Goal: Information Seeking & Learning: Find contact information

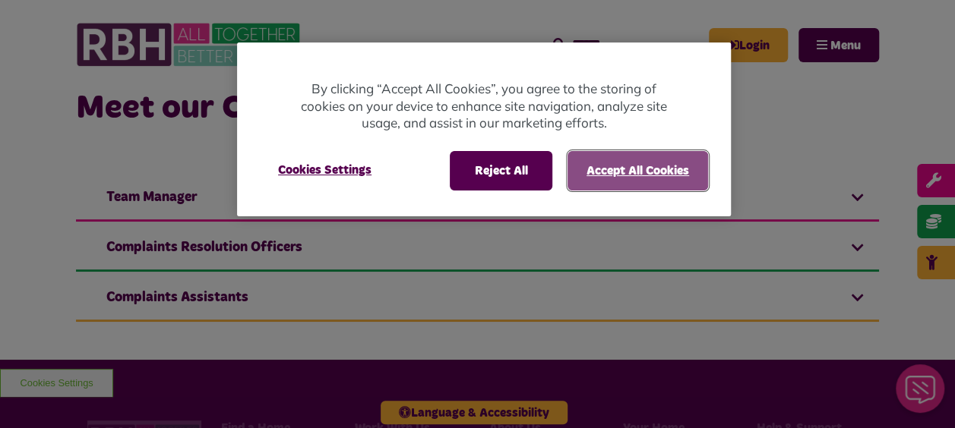
click at [641, 163] on button "Accept All Cookies" at bounding box center [637, 171] width 141 height 40
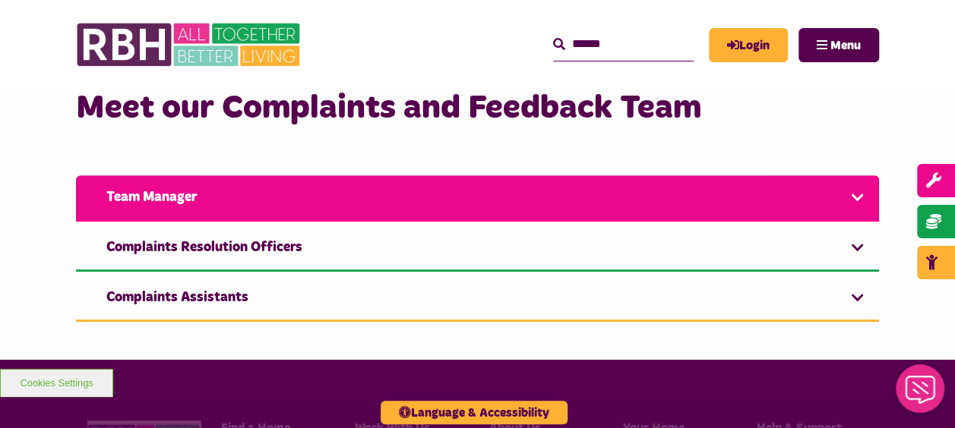
click at [182, 204] on link "Team Manager" at bounding box center [477, 198] width 803 height 46
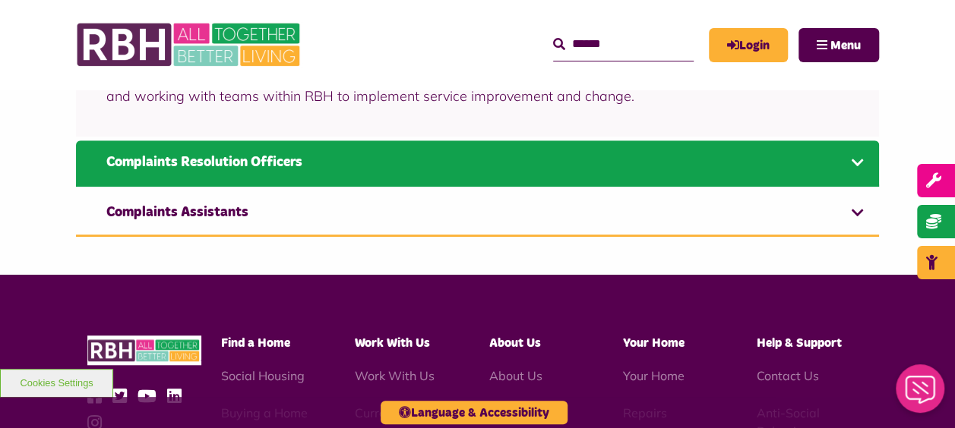
click at [193, 164] on link "Complaints Resolution Officers" at bounding box center [477, 164] width 803 height 46
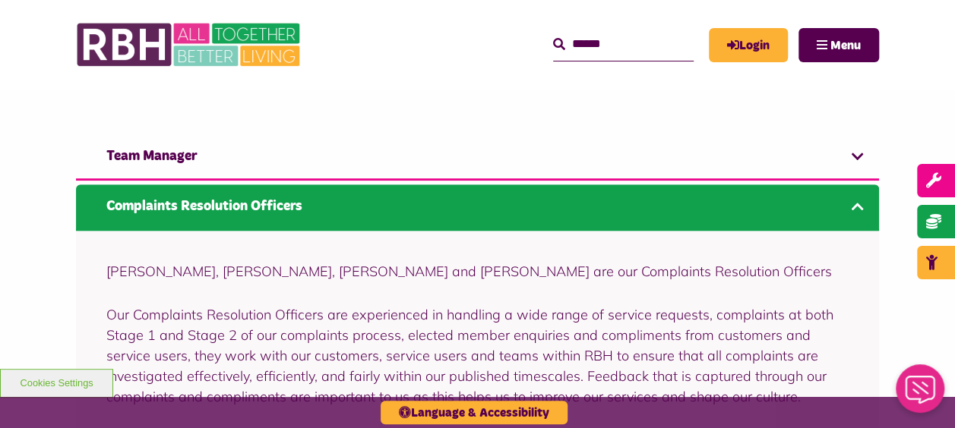
scroll to position [290, 0]
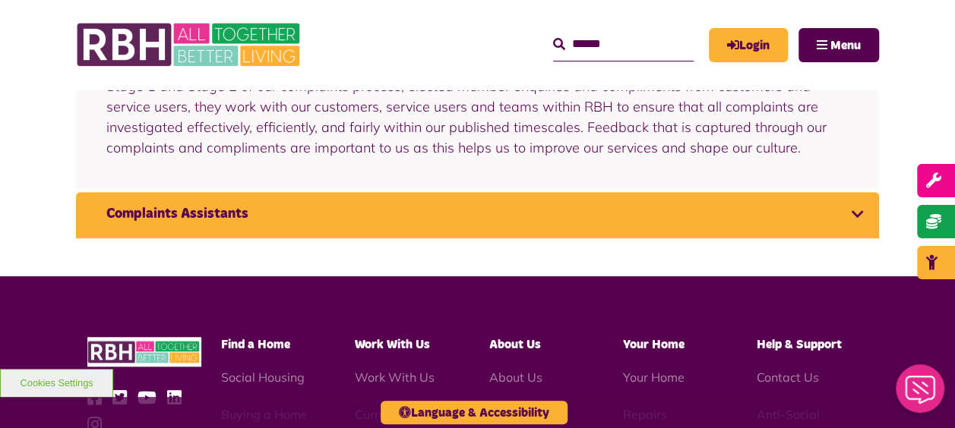
click at [160, 217] on link "Complaints Assistants" at bounding box center [477, 215] width 803 height 46
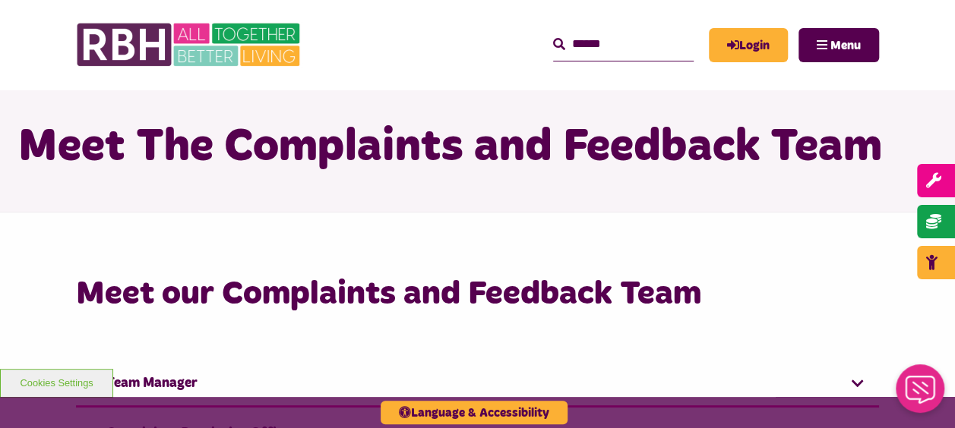
scroll to position [0, 0]
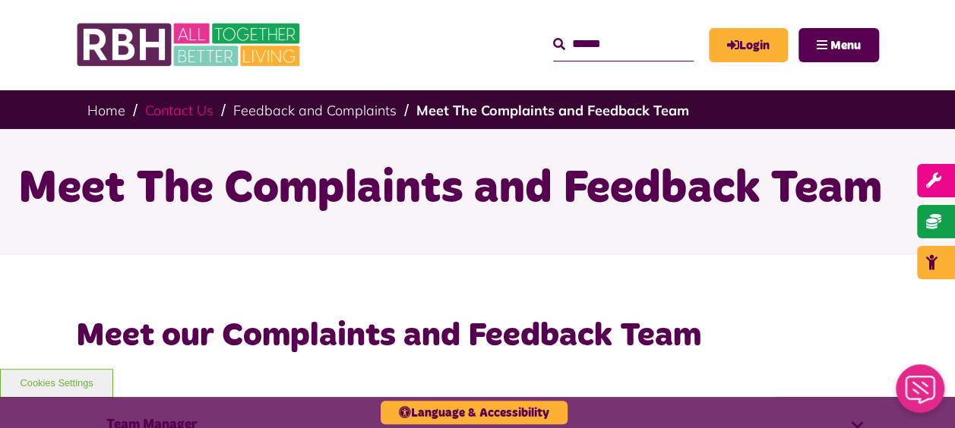
click at [183, 111] on link "Contact Us" at bounding box center [179, 110] width 68 height 17
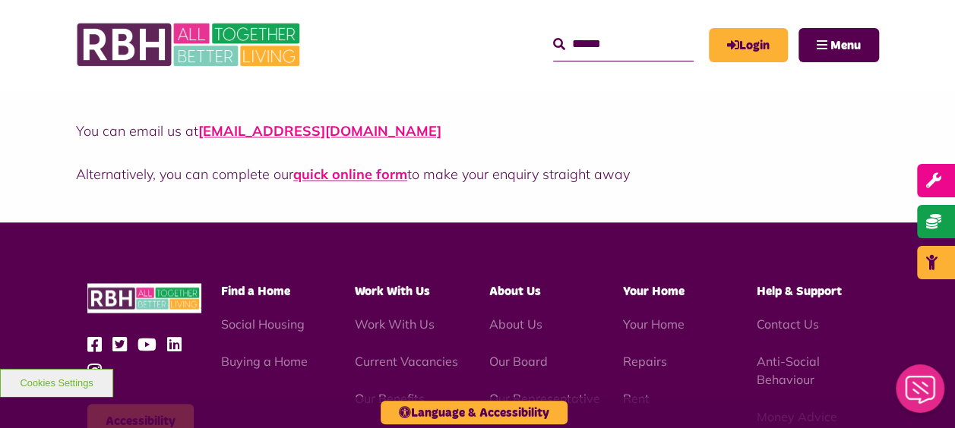
scroll to position [1291, 0]
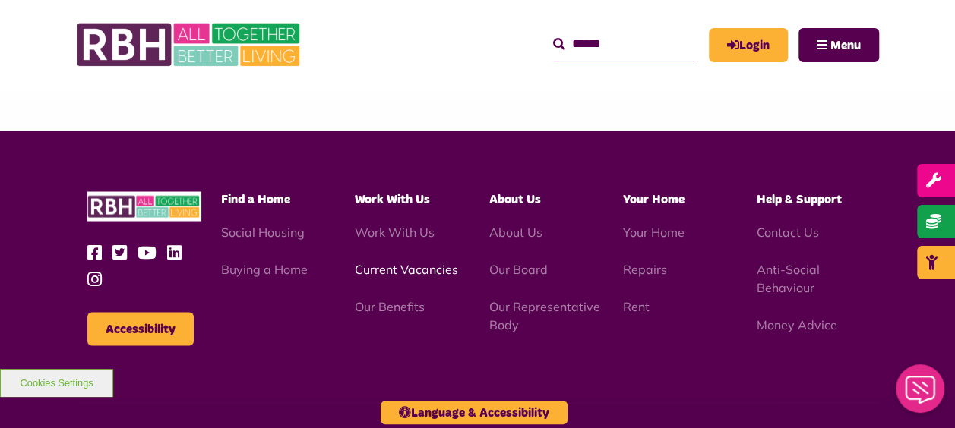
click at [400, 270] on link "Current Vacancies" at bounding box center [406, 268] width 103 height 15
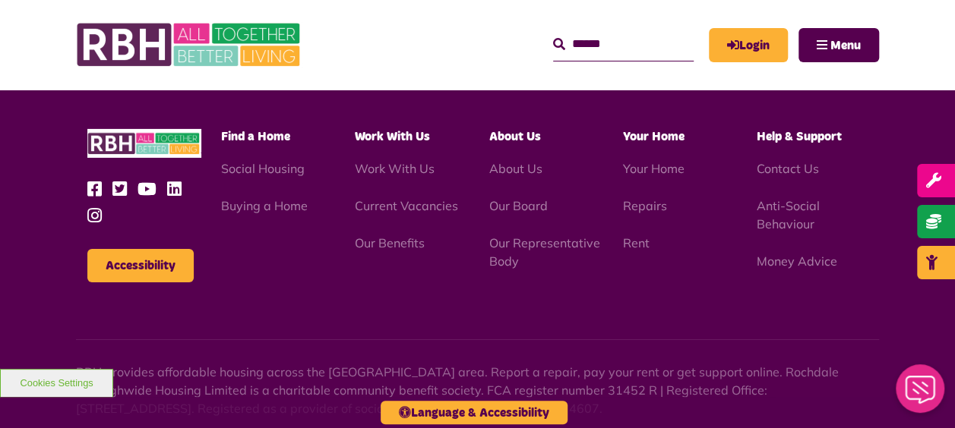
scroll to position [2431, 0]
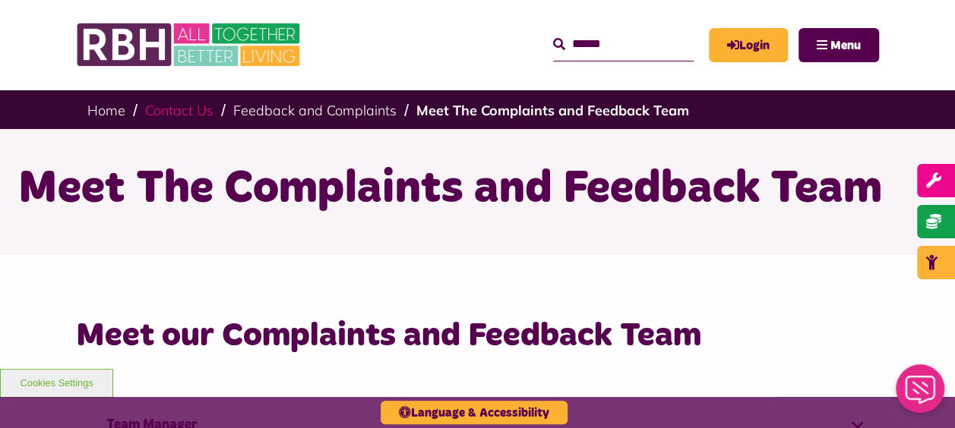
click at [191, 111] on link "Contact Us" at bounding box center [179, 110] width 68 height 17
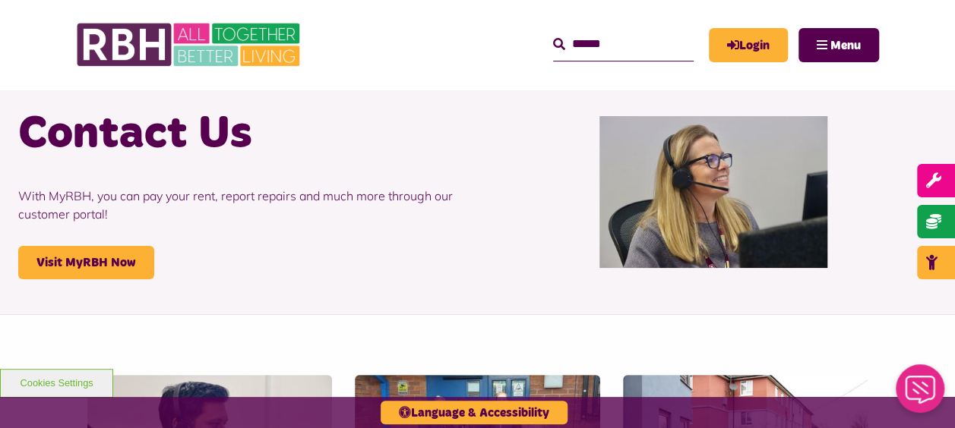
scroll to position [152, 0]
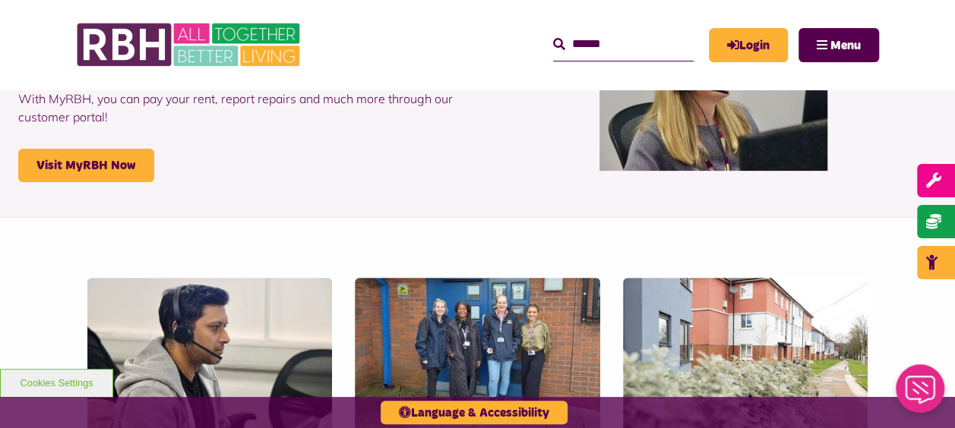
click at [594, 43] on input "Search" at bounding box center [623, 44] width 141 height 33
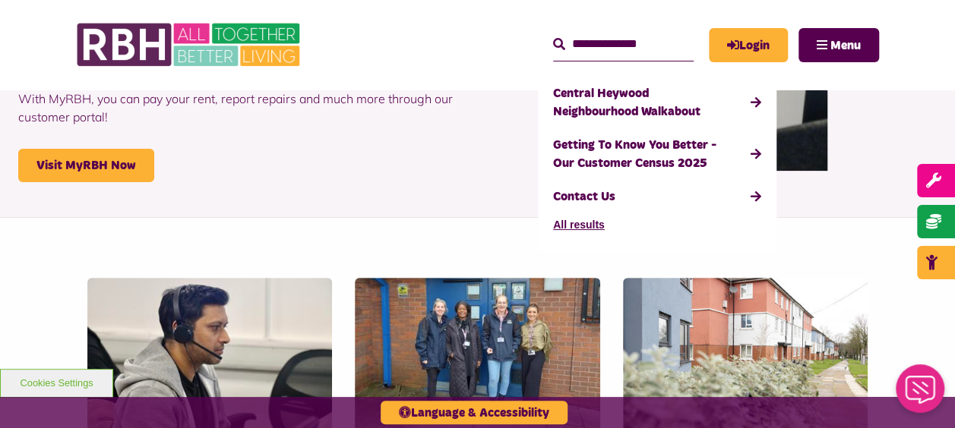
type input "**********"
click at [553, 36] on button "Search" at bounding box center [559, 45] width 12 height 18
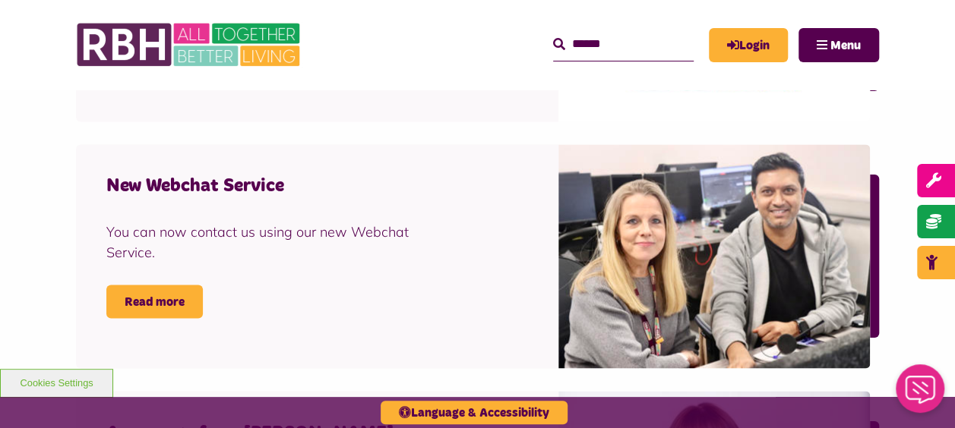
scroll to position [1215, 0]
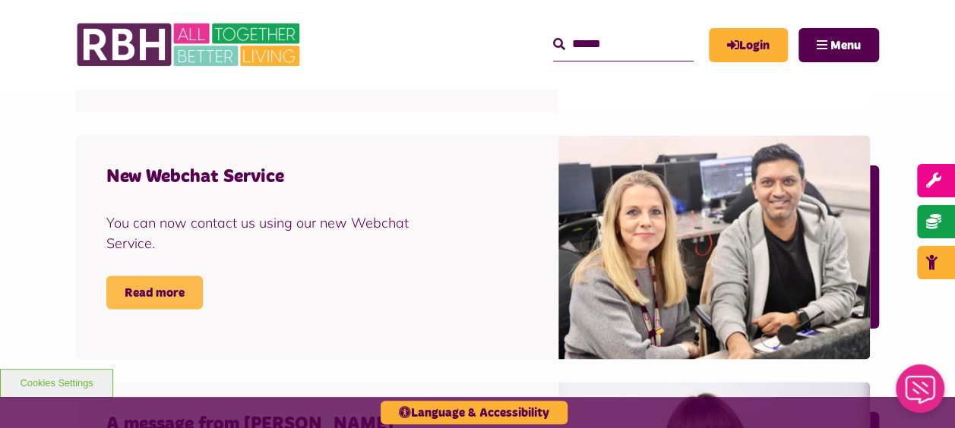
click at [160, 295] on link "Read more" at bounding box center [154, 292] width 96 height 33
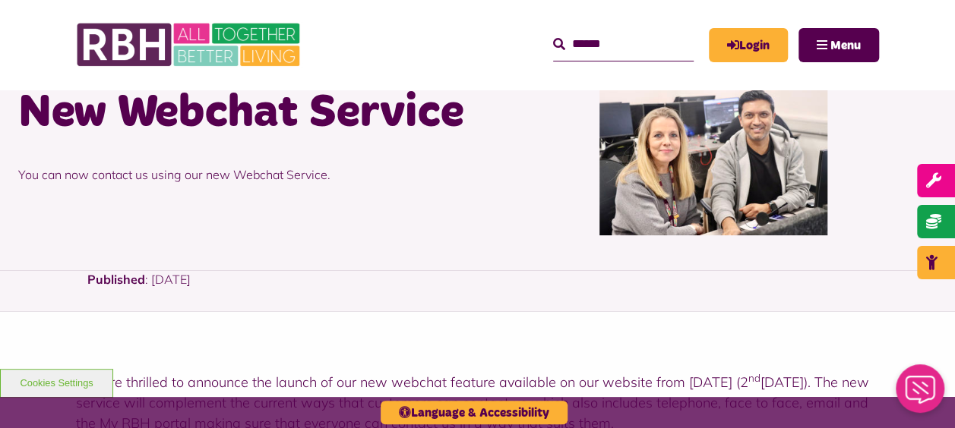
scroll to position [152, 0]
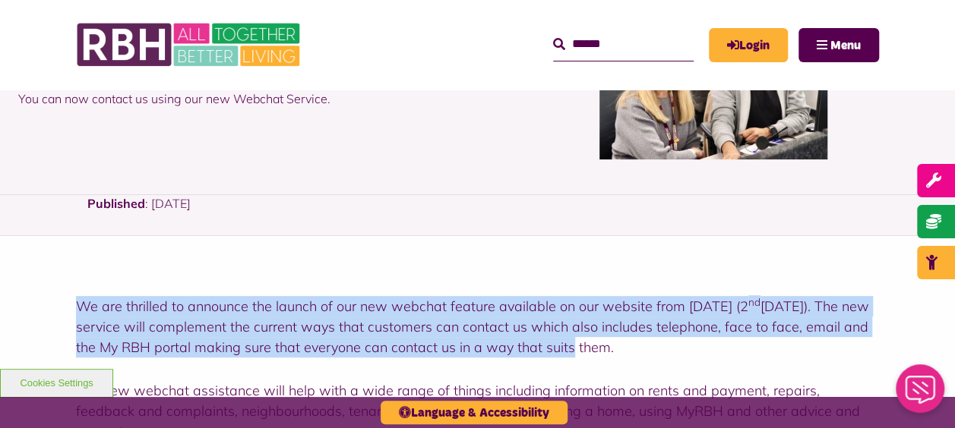
drag, startPoint x: 77, startPoint y: 298, endPoint x: 571, endPoint y: 353, distance: 496.9
click at [571, 353] on p "We are thrilled to announce the launch of our new webchat feature available on …" at bounding box center [477, 327] width 803 height 62
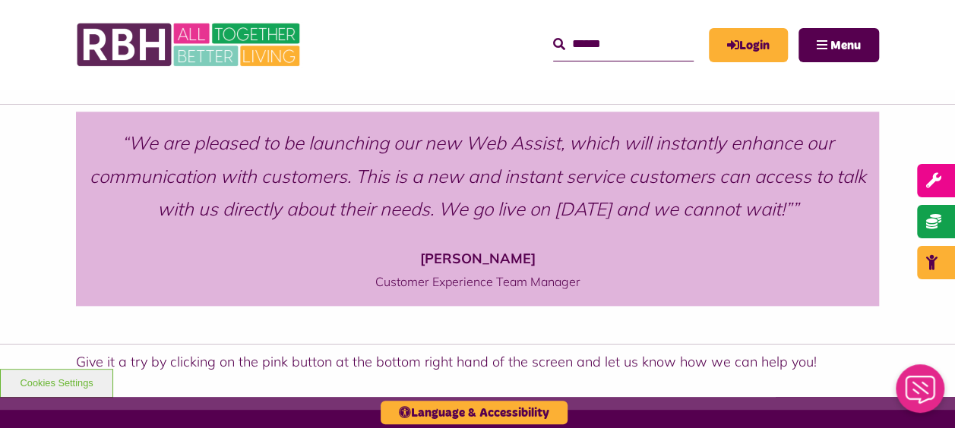
scroll to position [912, 0]
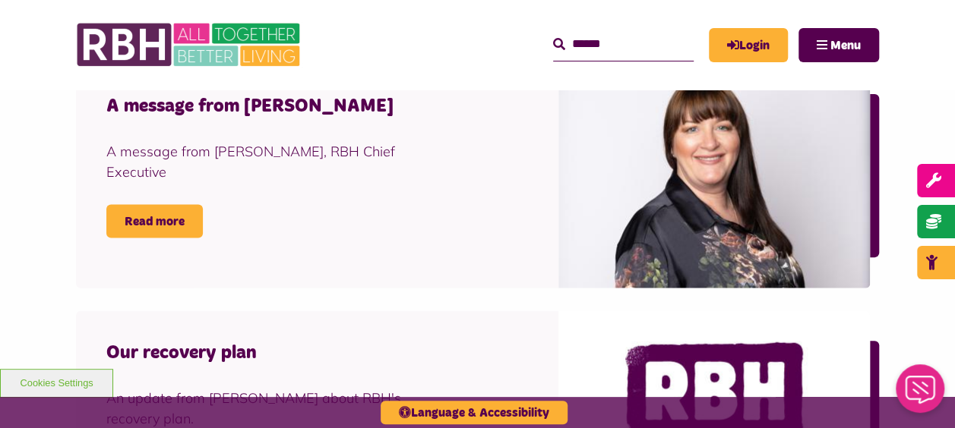
scroll to position [1519, 0]
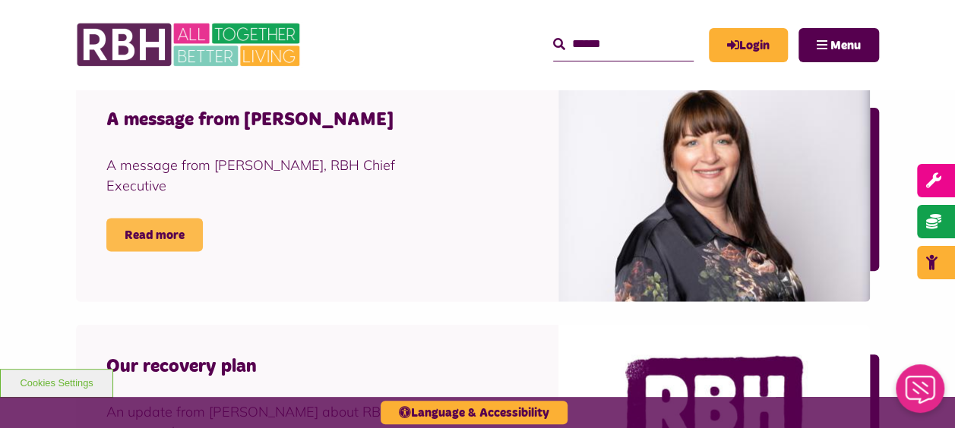
click at [149, 241] on link "Read more" at bounding box center [154, 235] width 96 height 33
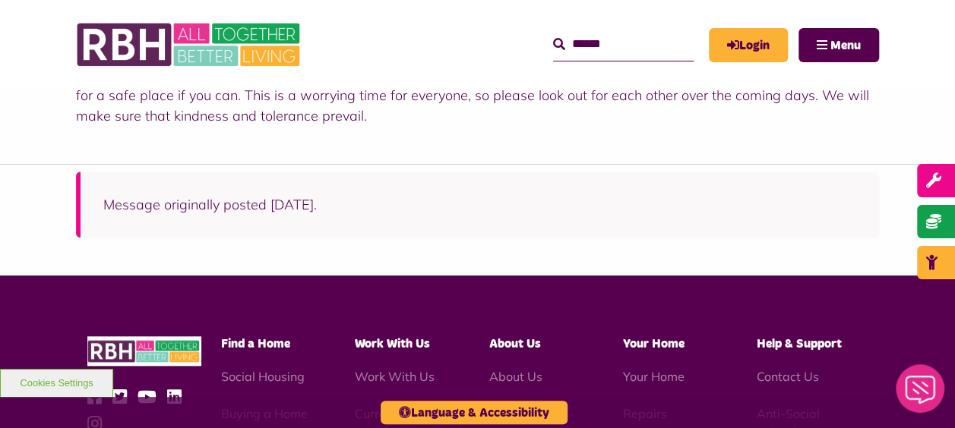
scroll to position [760, 0]
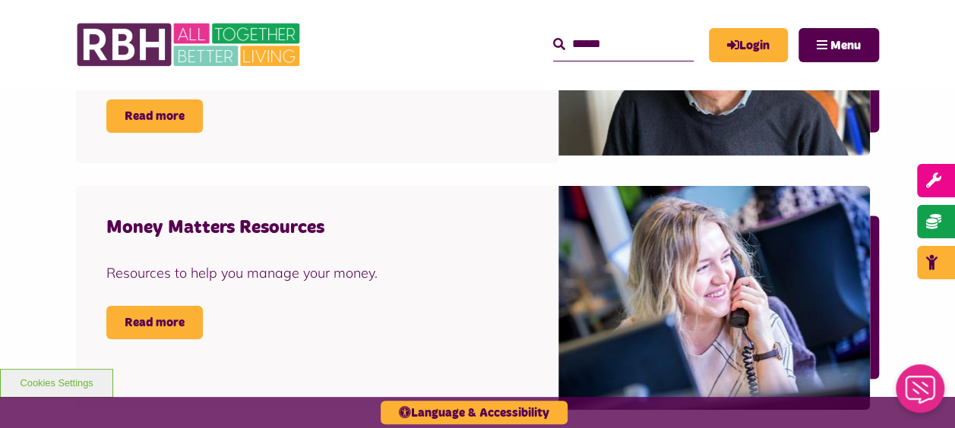
scroll to position [2735, 0]
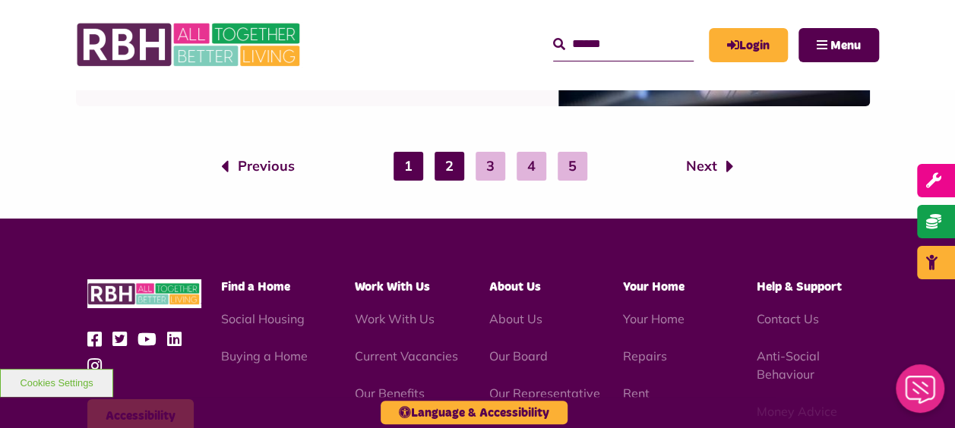
click at [454, 152] on link "2" at bounding box center [450, 166] width 30 height 29
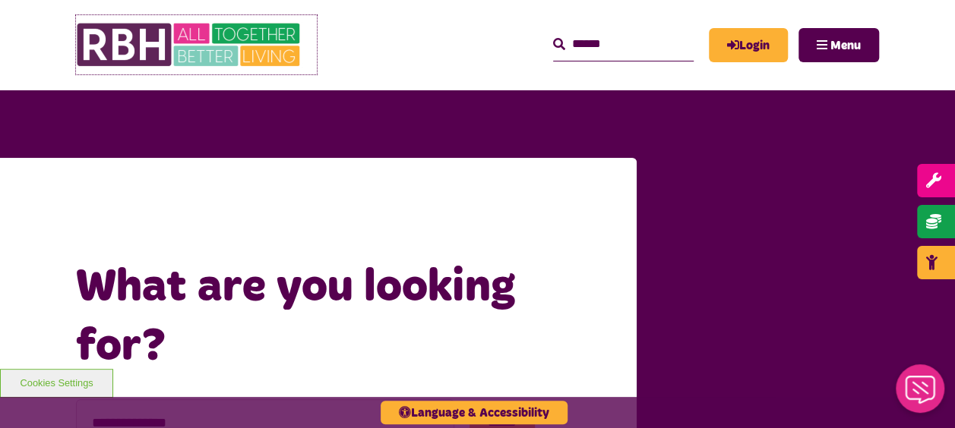
click at [195, 38] on img at bounding box center [190, 44] width 228 height 59
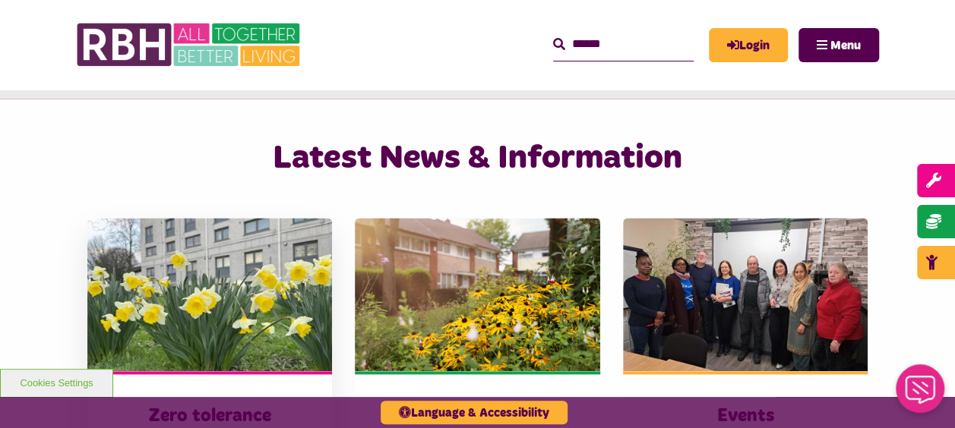
scroll to position [1063, 0]
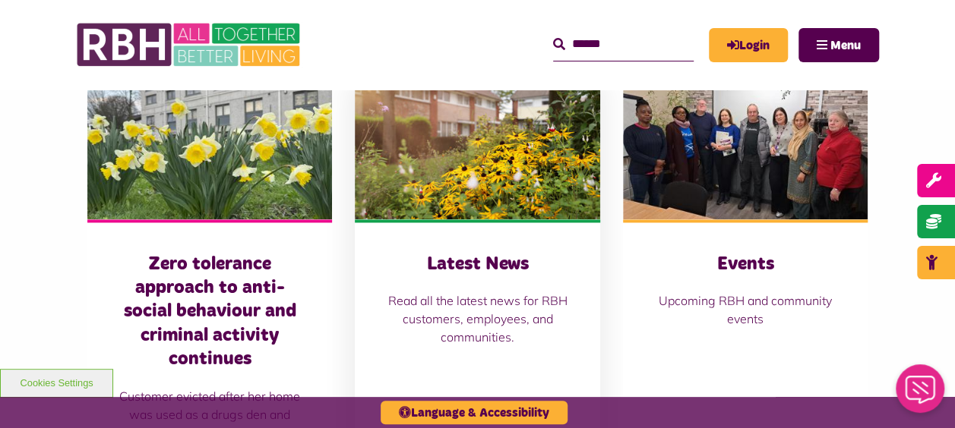
click at [483, 295] on p "Read all the latest news for RBH customers, employees, and communities." at bounding box center [477, 319] width 184 height 55
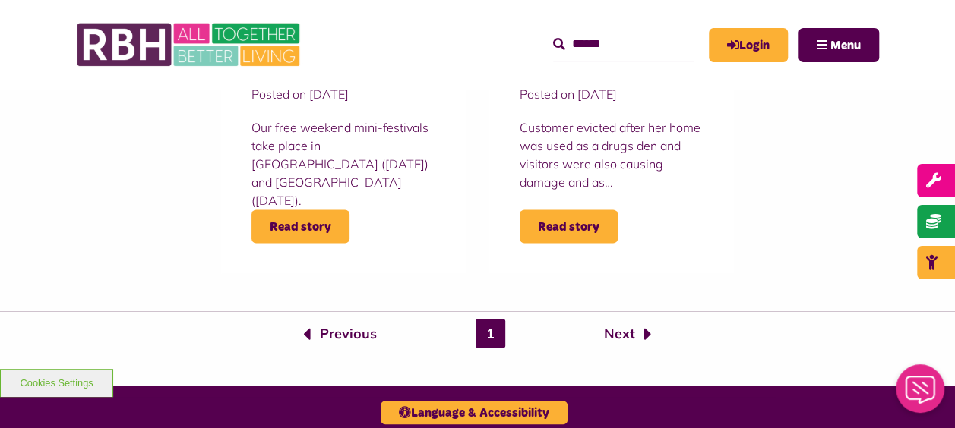
scroll to position [1367, 0]
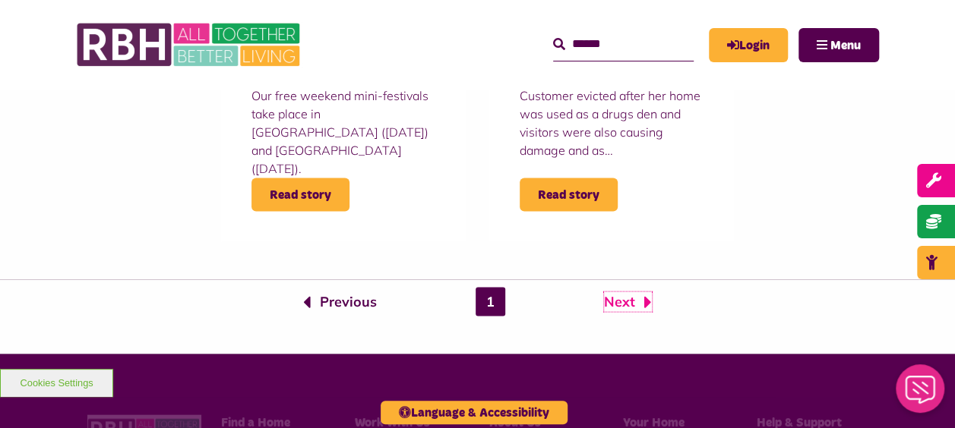
click at [623, 300] on link "Next" at bounding box center [628, 302] width 48 height 20
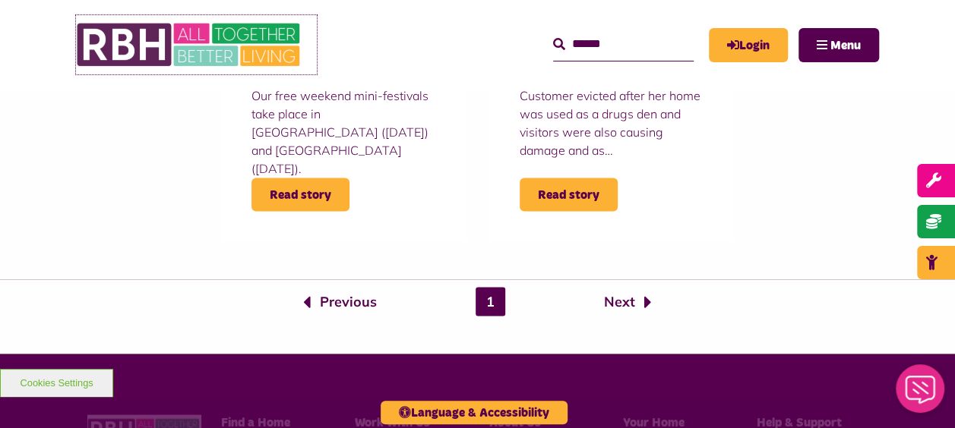
click at [248, 27] on img at bounding box center [190, 44] width 228 height 59
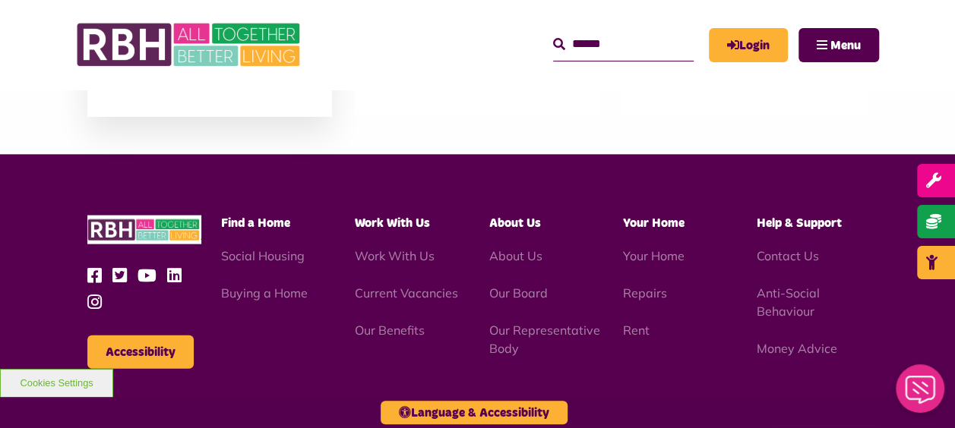
scroll to position [1595, 0]
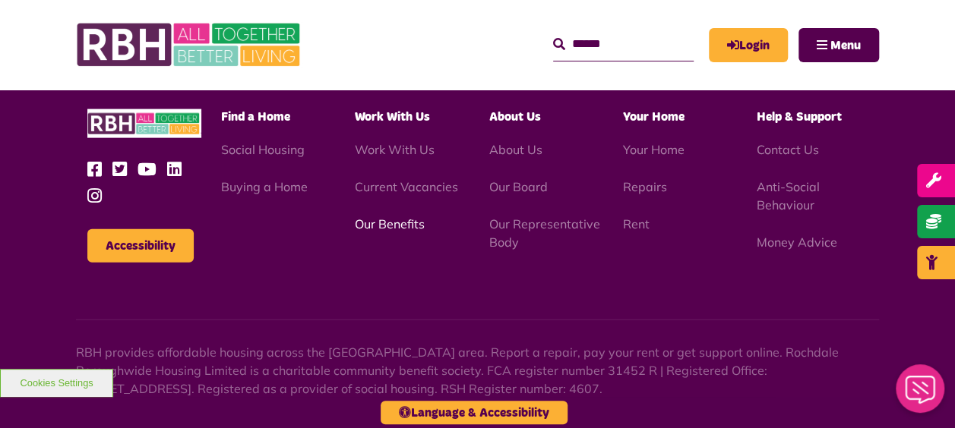
click at [386, 216] on link "Our Benefits" at bounding box center [390, 223] width 70 height 15
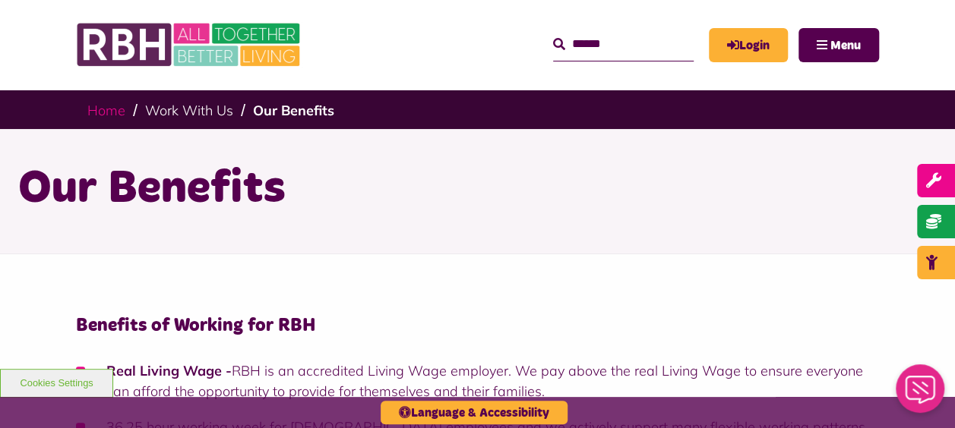
click at [93, 109] on link "Home" at bounding box center [106, 110] width 38 height 17
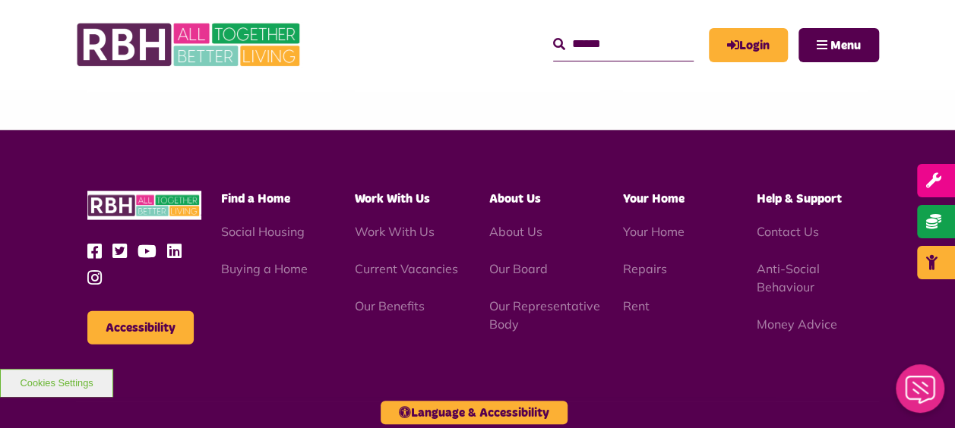
scroll to position [1519, 0]
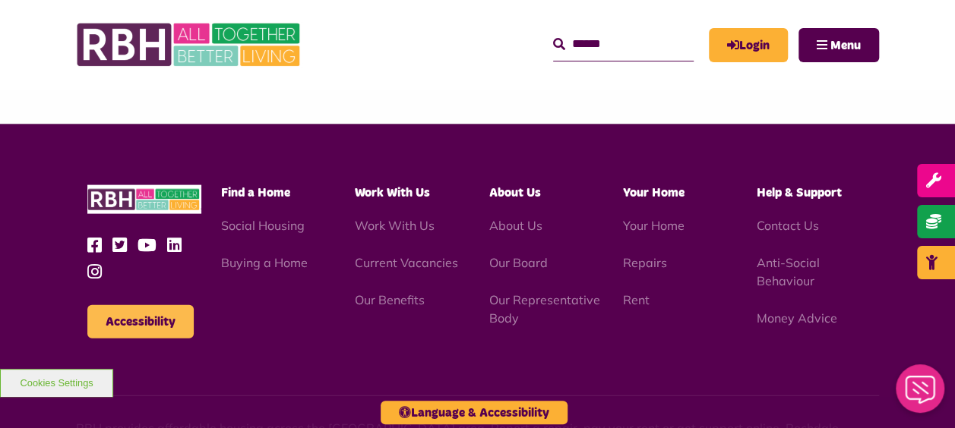
click at [144, 305] on button "Accessibility" at bounding box center [140, 321] width 106 height 33
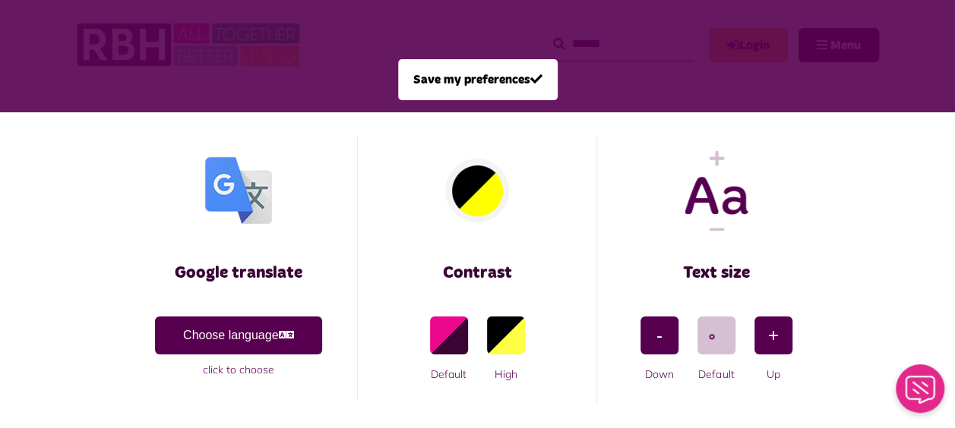
scroll to position [0, 0]
click at [507, 349] on button "button" at bounding box center [505, 336] width 40 height 40
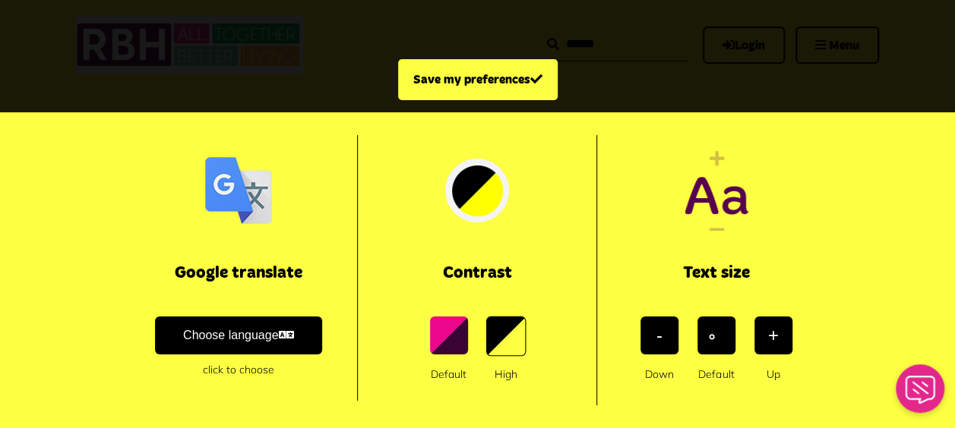
scroll to position [1521, 0]
click at [446, 344] on button "button" at bounding box center [448, 336] width 40 height 40
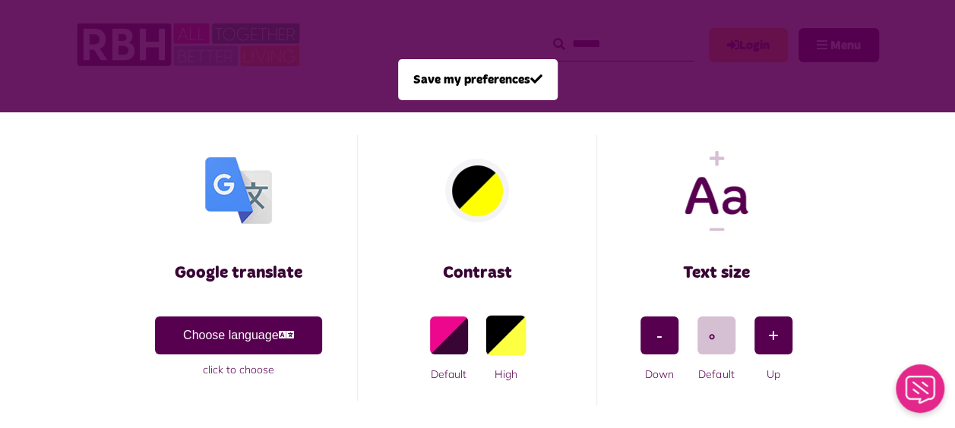
click at [503, 349] on button "button" at bounding box center [505, 336] width 40 height 40
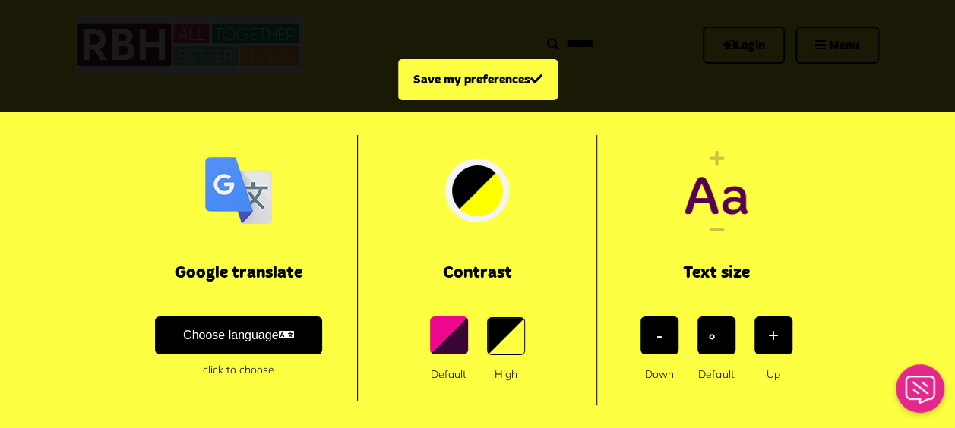
click at [144, 3] on span at bounding box center [477, 214] width 955 height 428
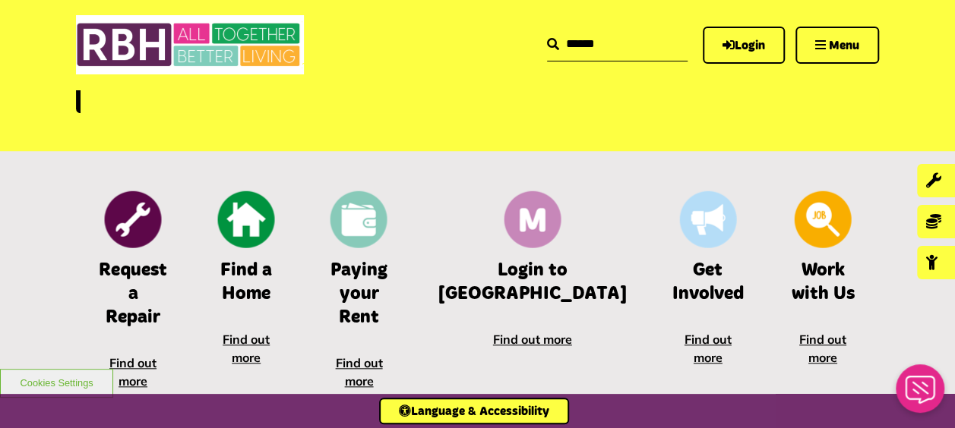
scroll to position [533, 0]
